Goal: Download file/media

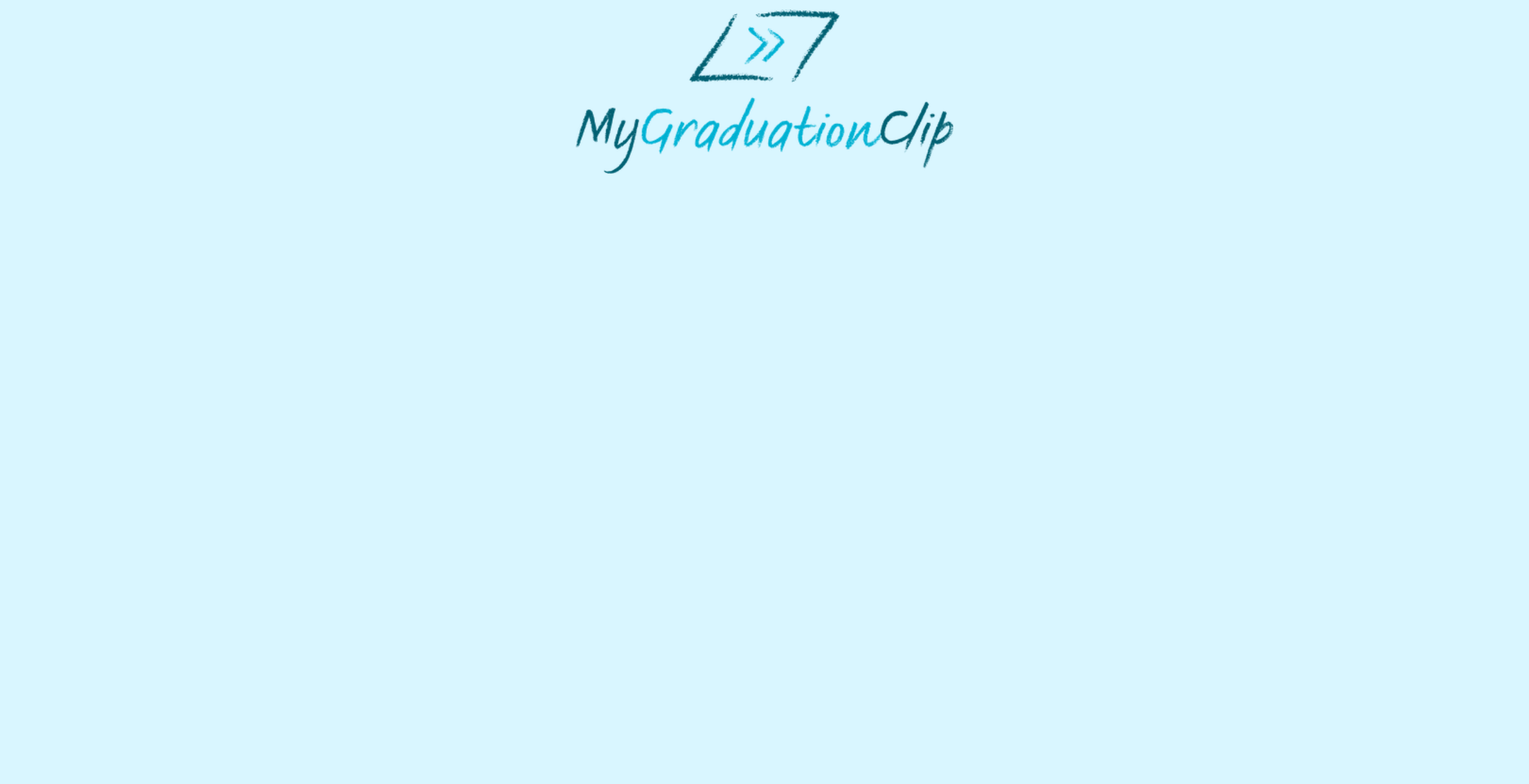
select select "**********"
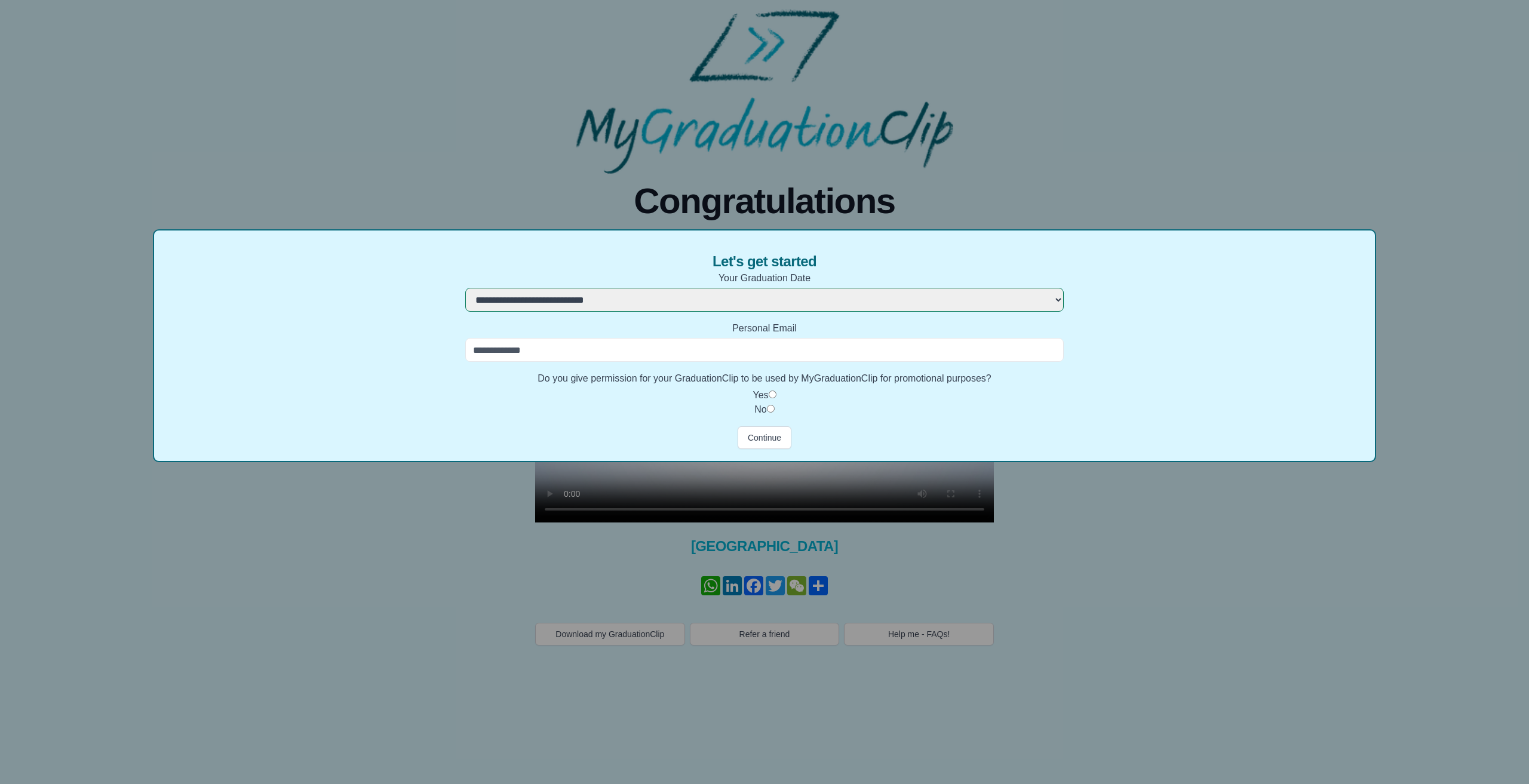
click at [711, 351] on input "Personal Email" at bounding box center [764, 350] width 599 height 24
type input "**********"
drag, startPoint x: 762, startPoint y: 437, endPoint x: 817, endPoint y: 442, distance: 55.2
click at [762, 437] on button "Continue" at bounding box center [764, 437] width 54 height 23
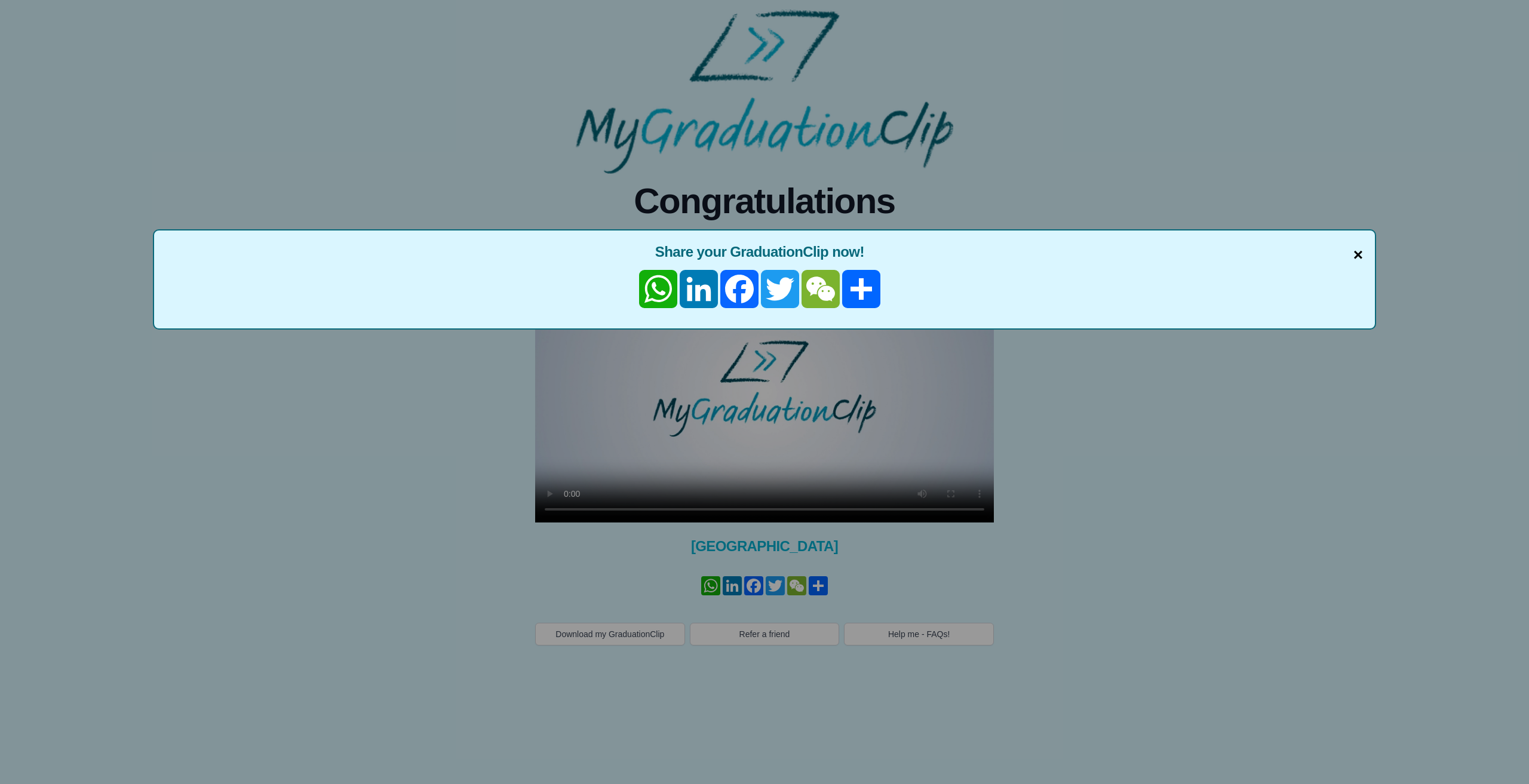
click at [1360, 255] on span "×" at bounding box center [1358, 255] width 10 height 25
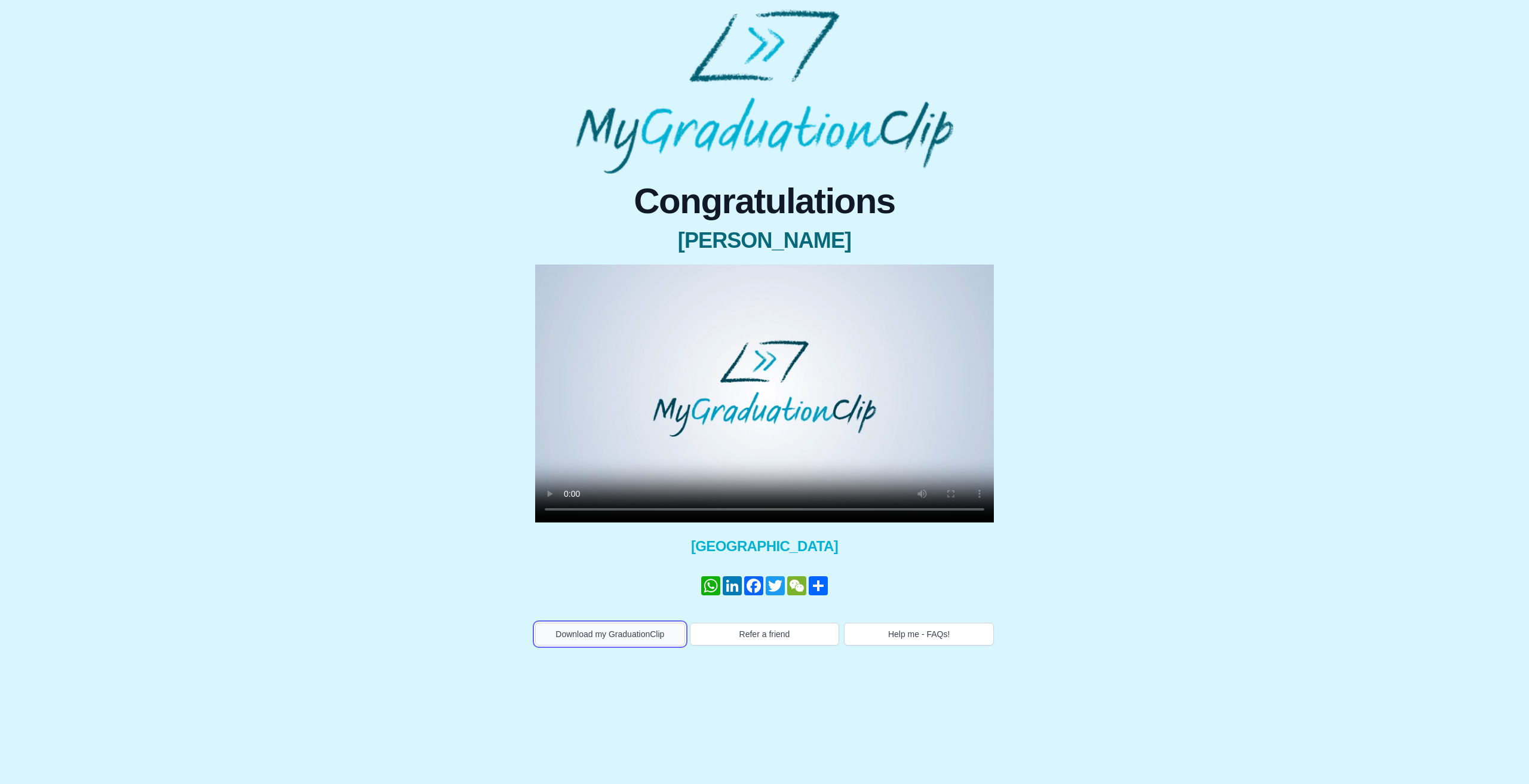
click at [602, 634] on button "Download my GraduationClip" at bounding box center [610, 634] width 150 height 23
click at [824, 587] on link "Share" at bounding box center [818, 586] width 21 height 19
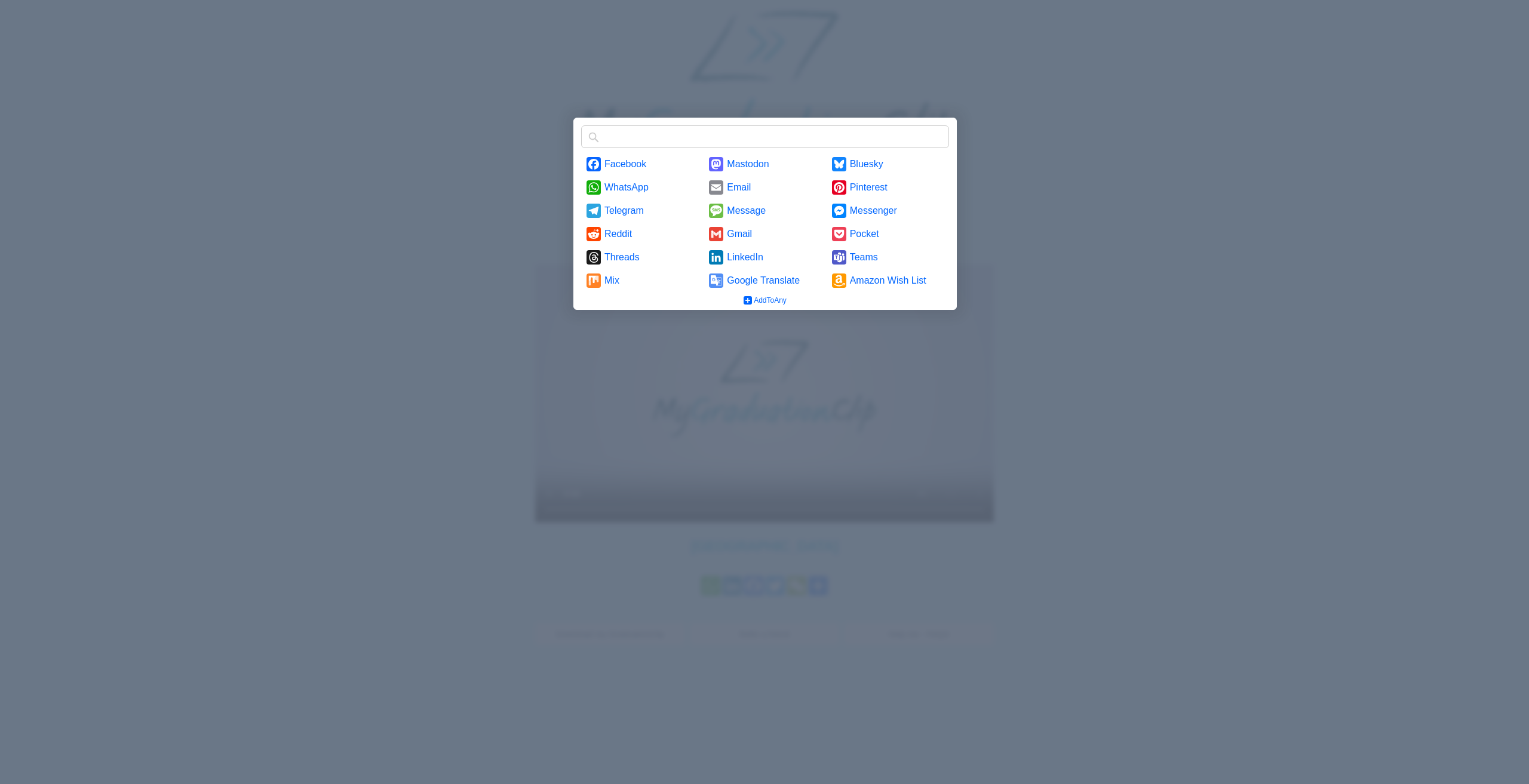
click at [1006, 193] on div at bounding box center [764, 392] width 1529 height 784
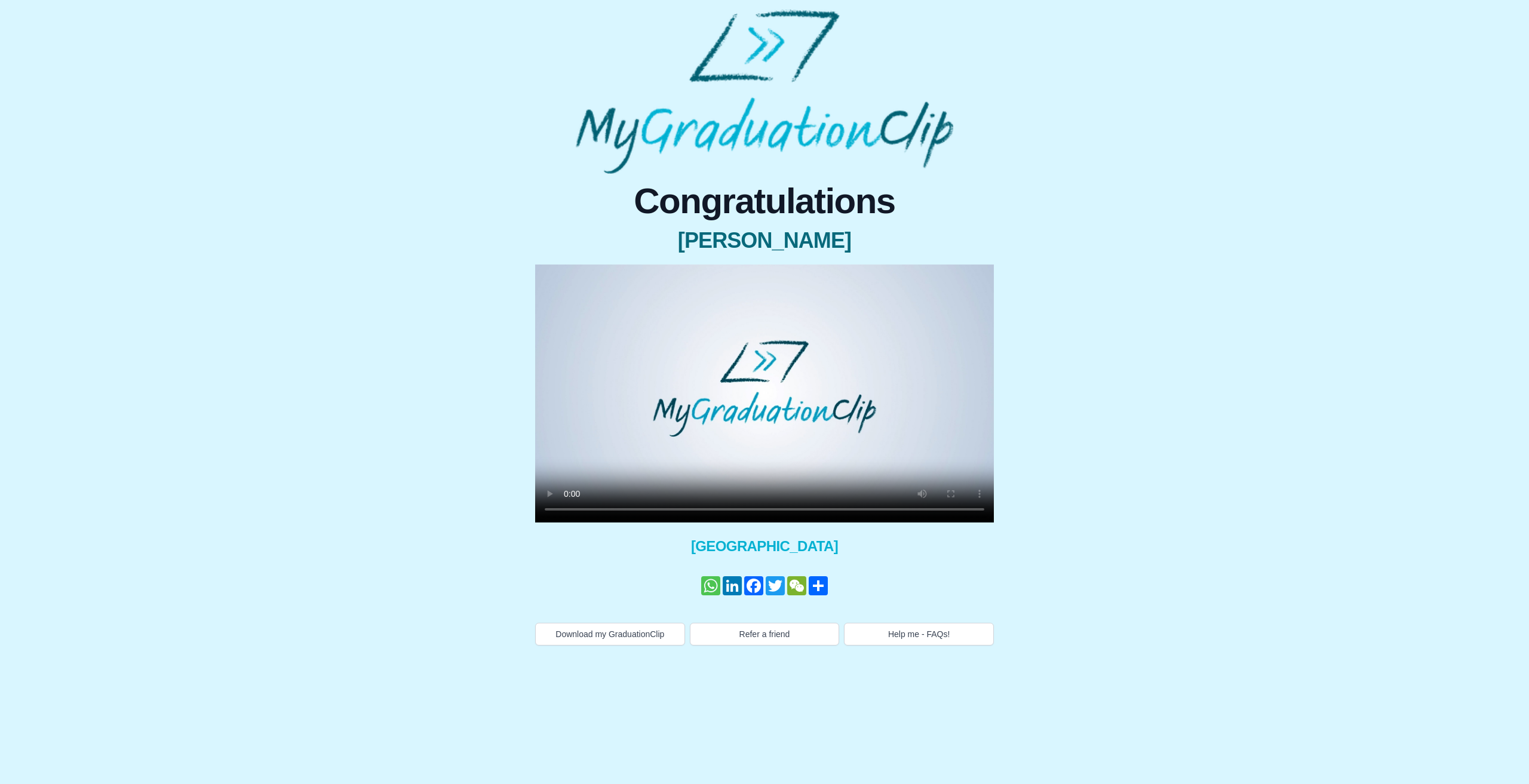
click at [708, 586] on link "WhatsApp" at bounding box center [710, 586] width 21 height 19
click at [813, 586] on link "Share" at bounding box center [818, 586] width 21 height 19
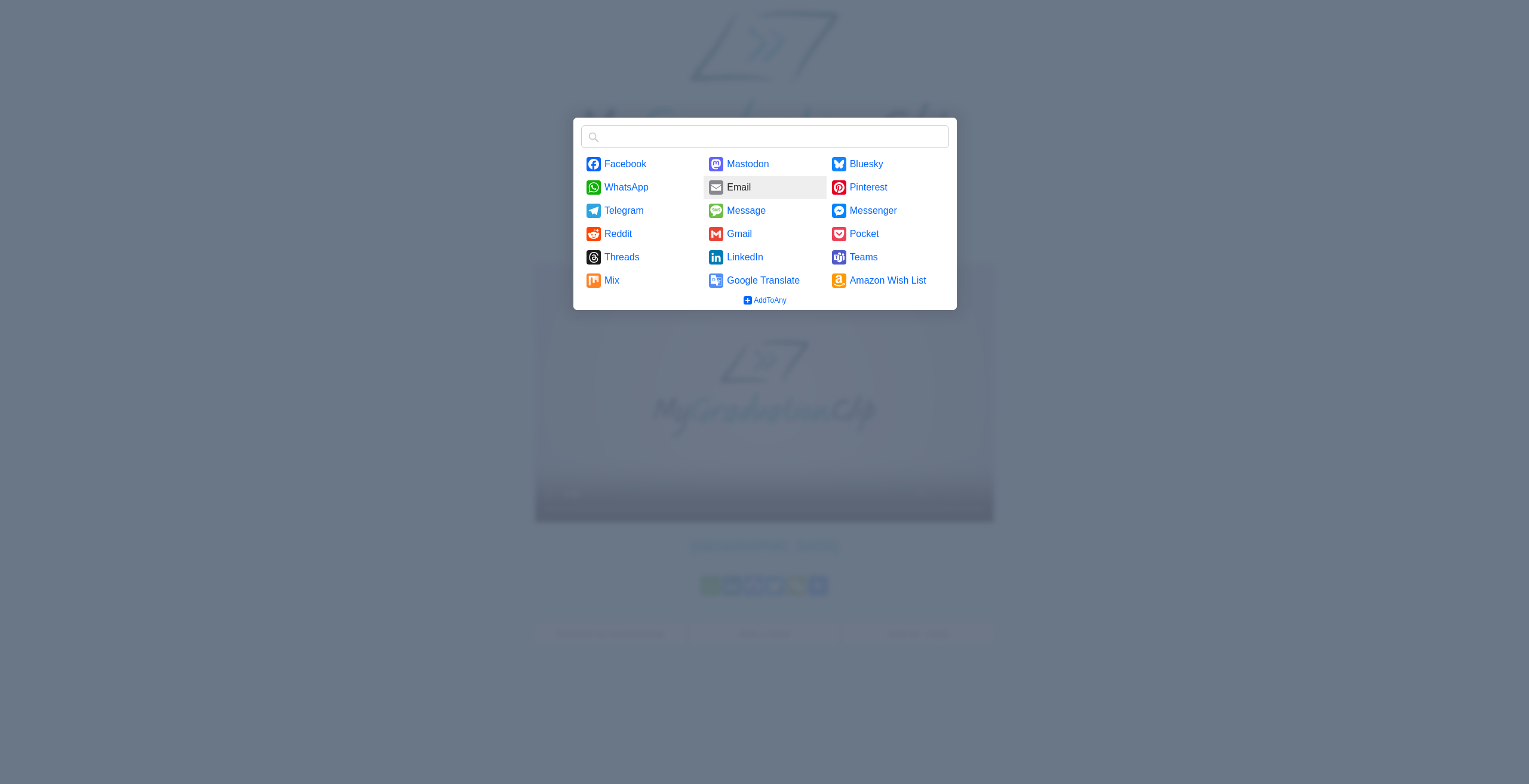
click at [749, 184] on link "Email" at bounding box center [764, 187] width 122 height 23
click at [722, 186] on link "Email" at bounding box center [764, 187] width 122 height 23
click at [744, 234] on link "Gmail" at bounding box center [764, 234] width 122 height 23
click at [618, 164] on link "Facebook" at bounding box center [642, 164] width 122 height 23
click at [1043, 136] on div at bounding box center [764, 392] width 1529 height 784
